Goal: Register for event/course

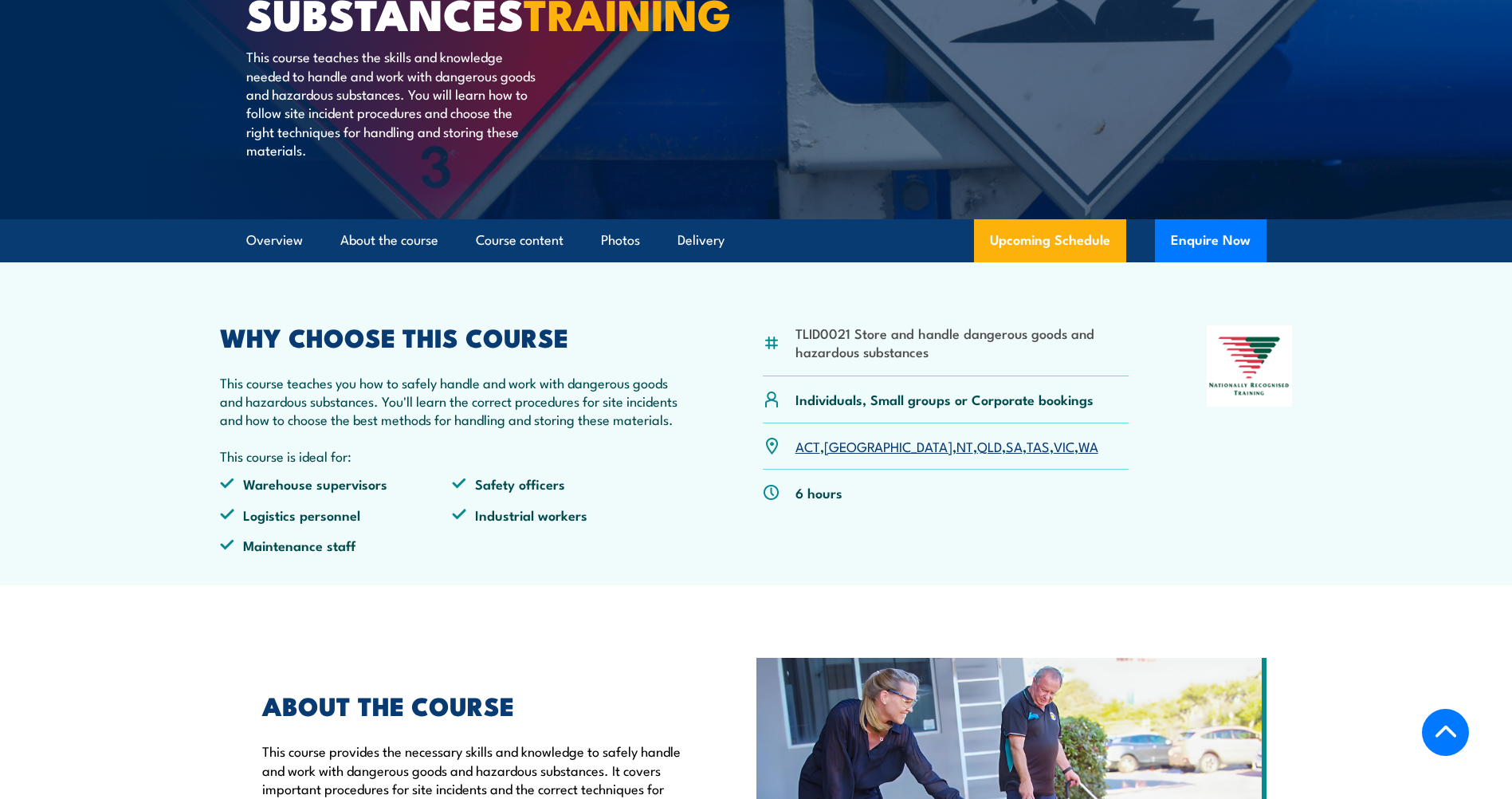
scroll to position [399, 0]
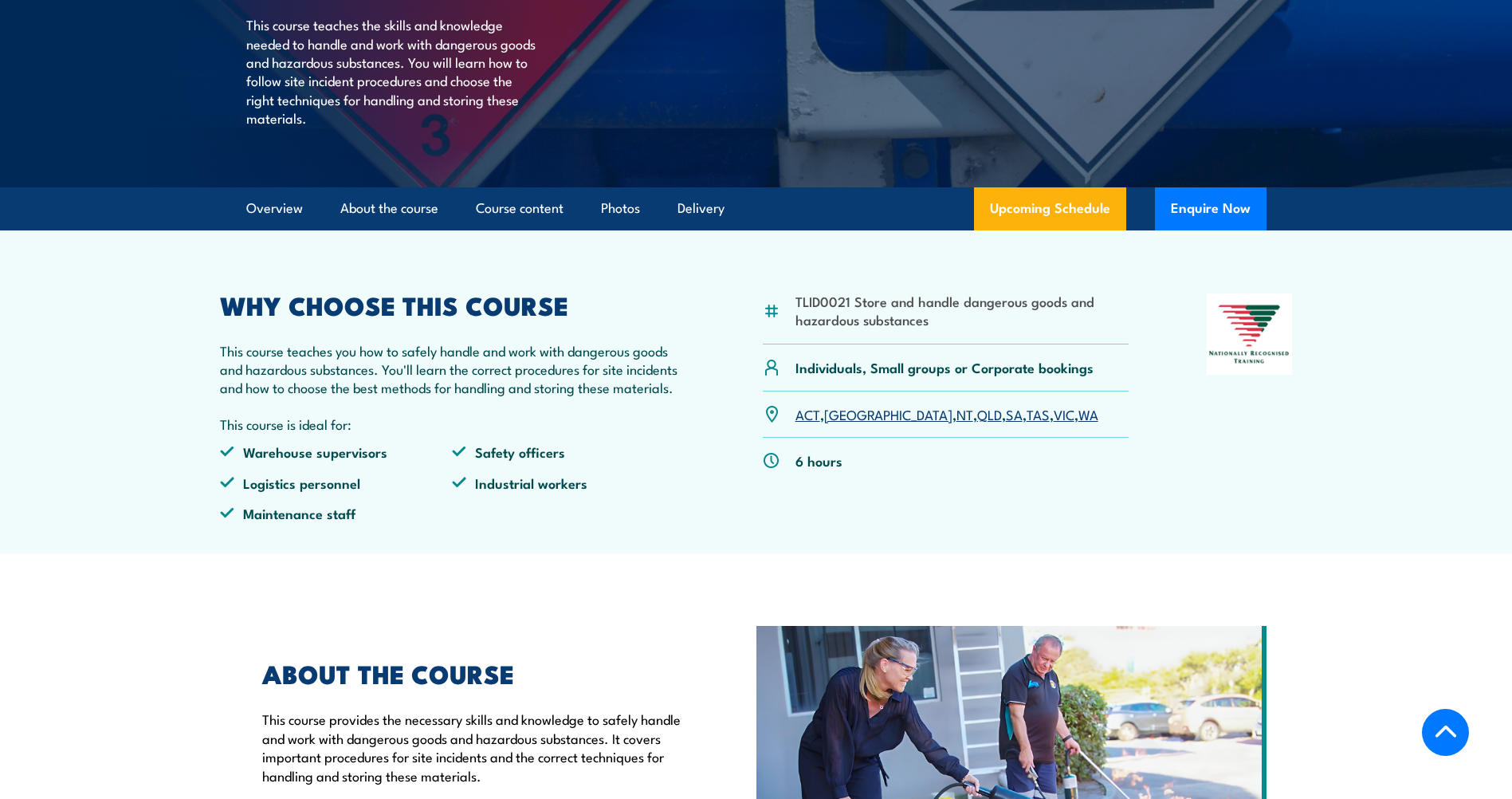
click at [977, 424] on link "QLD" at bounding box center [989, 414] width 25 height 19
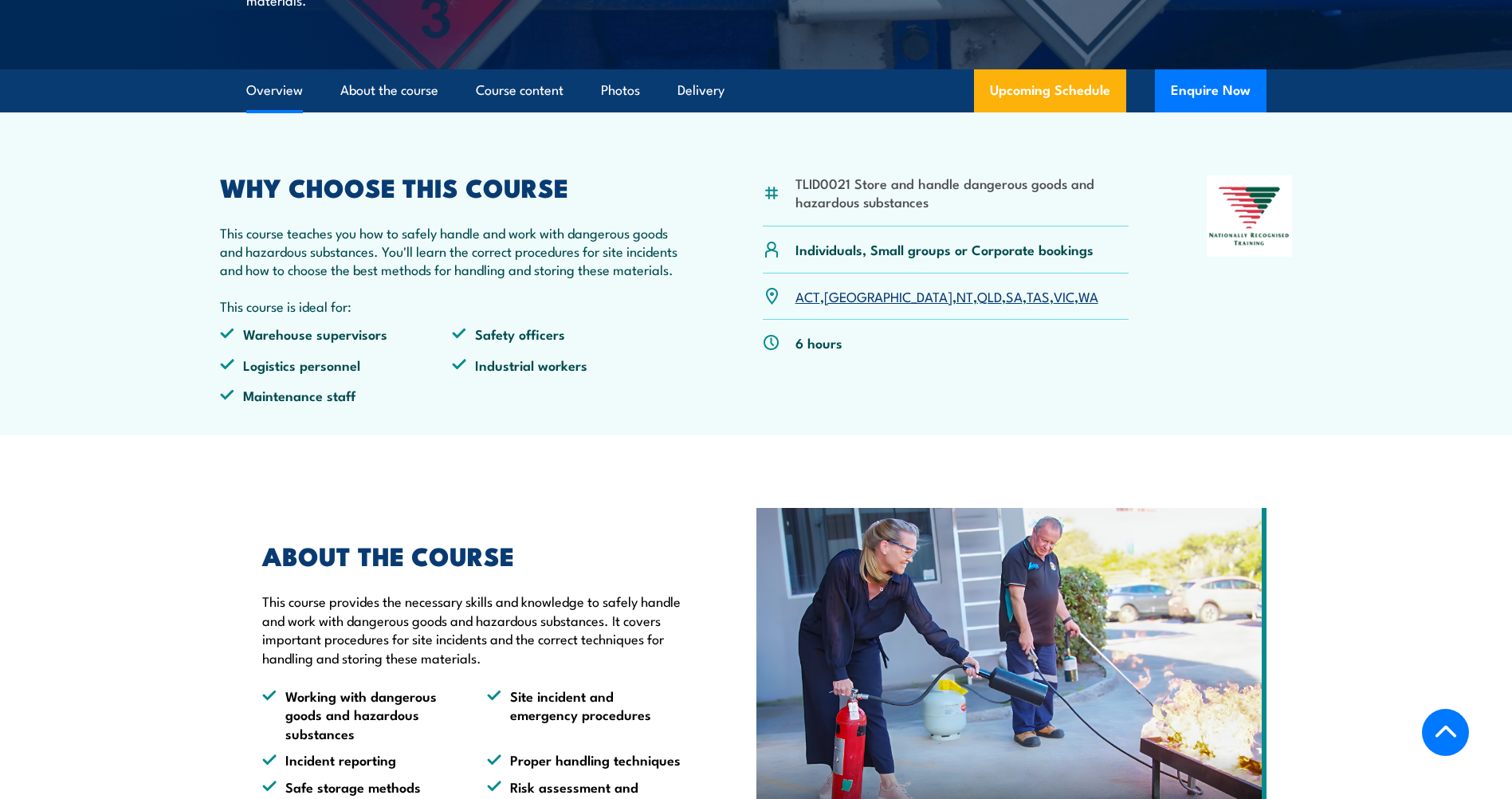
scroll to position [118, 0]
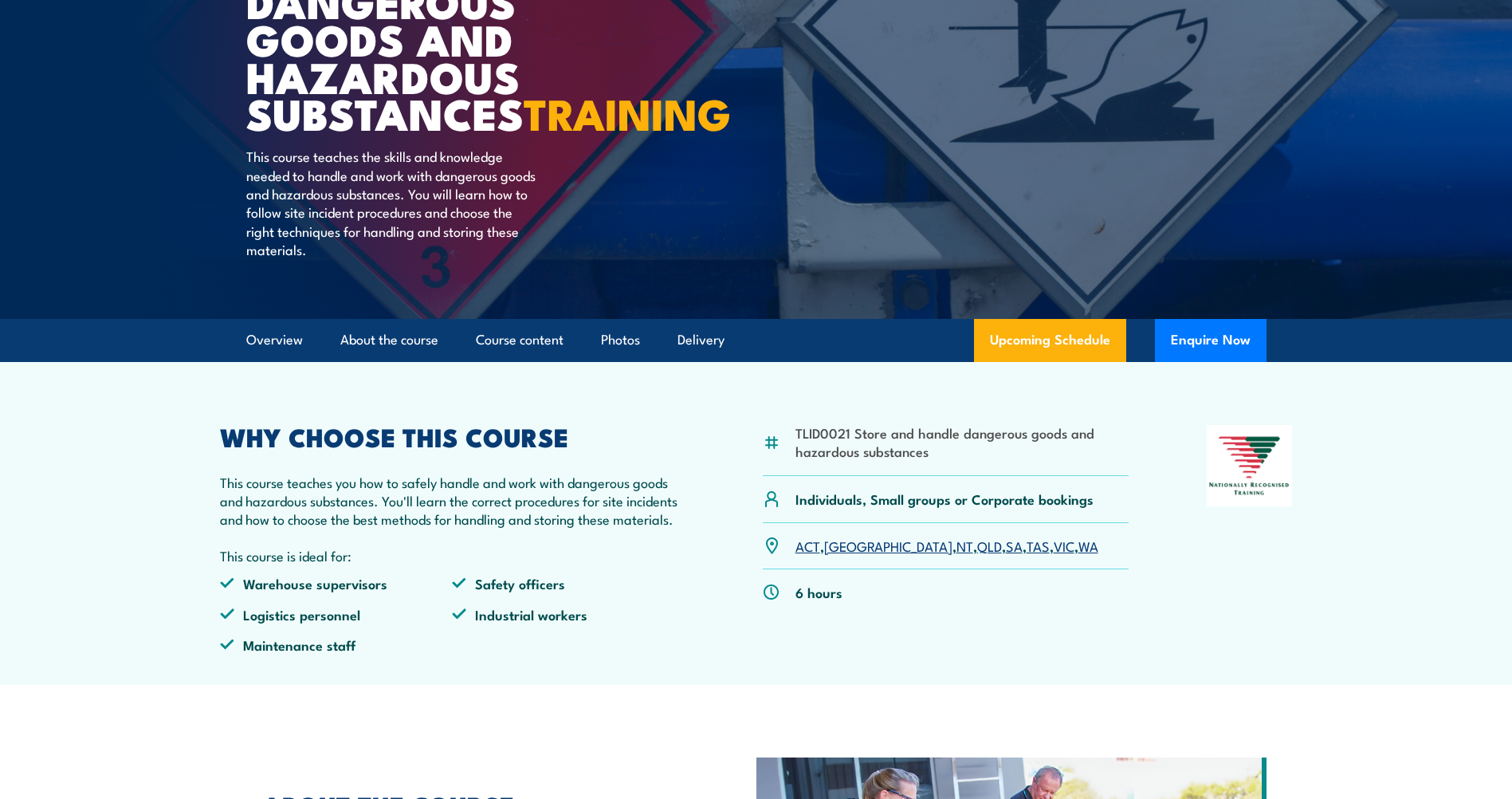
scroll to position [239, 0]
